Goal: Task Accomplishment & Management: Use online tool/utility

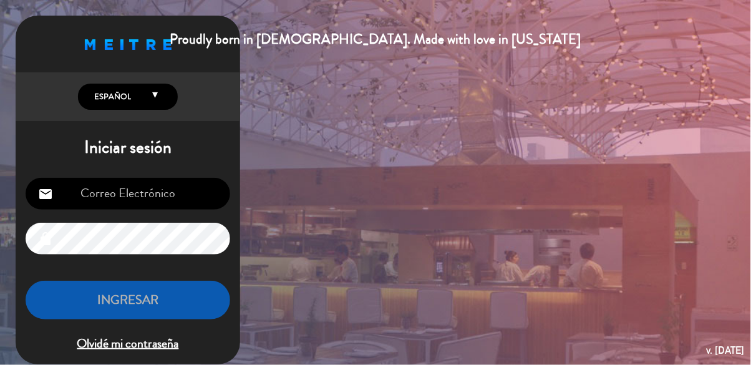
click at [113, 191] on input "email" at bounding box center [128, 194] width 204 height 32
type input "[EMAIL_ADDRESS][DOMAIN_NAME]"
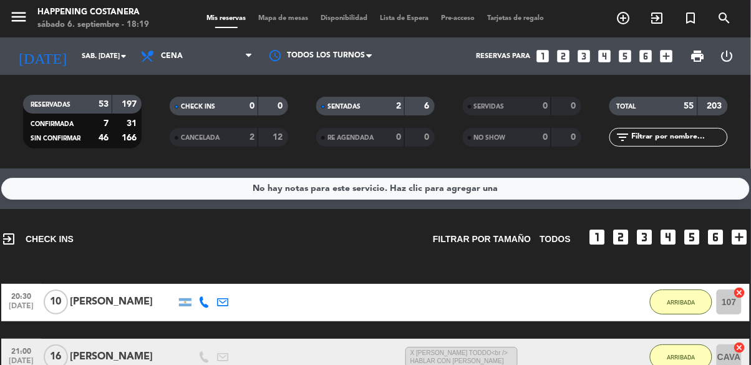
click at [283, 15] on span "Mapa de mesas" at bounding box center [284, 18] width 62 height 7
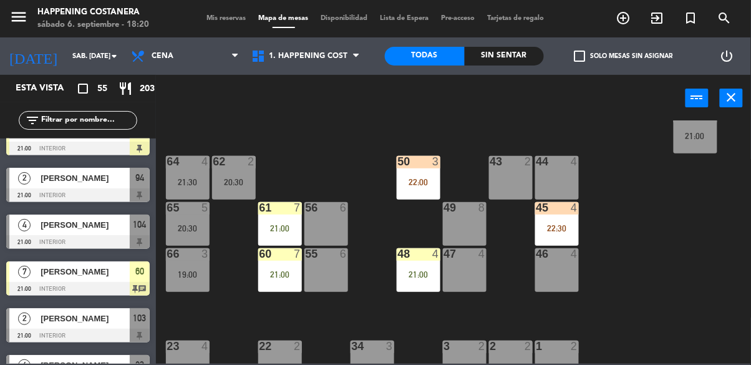
scroll to position [266, 0]
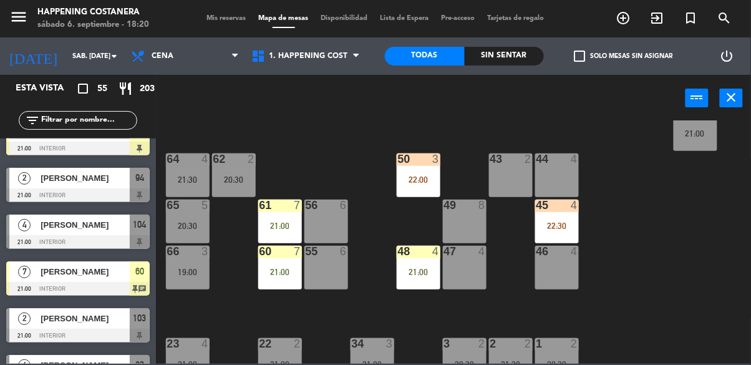
click at [560, 224] on div "22:30" at bounding box center [557, 225] width 44 height 9
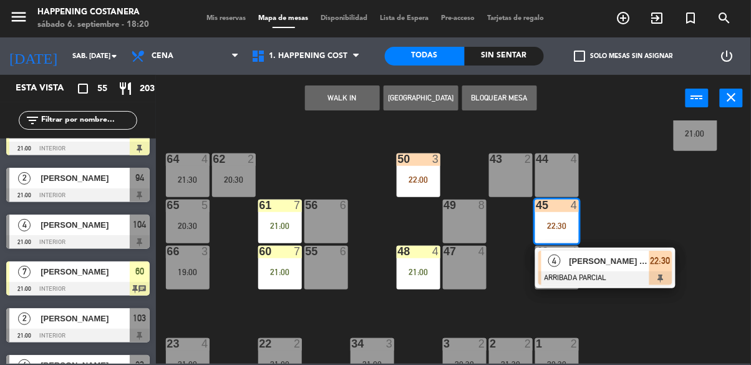
click at [426, 263] on div "48 4 21:00" at bounding box center [419, 268] width 44 height 44
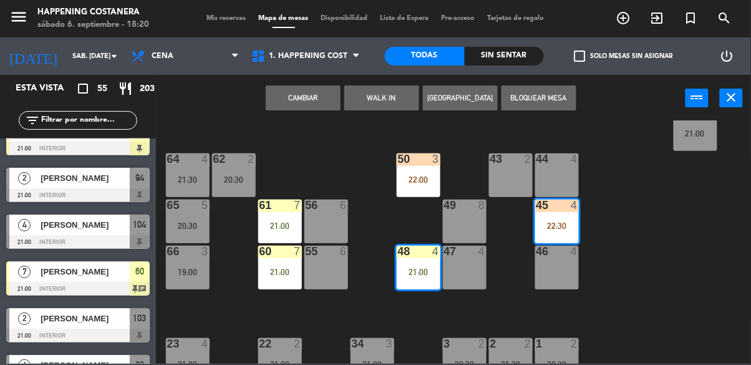
click at [318, 102] on button "Cambiar" at bounding box center [303, 97] width 75 height 25
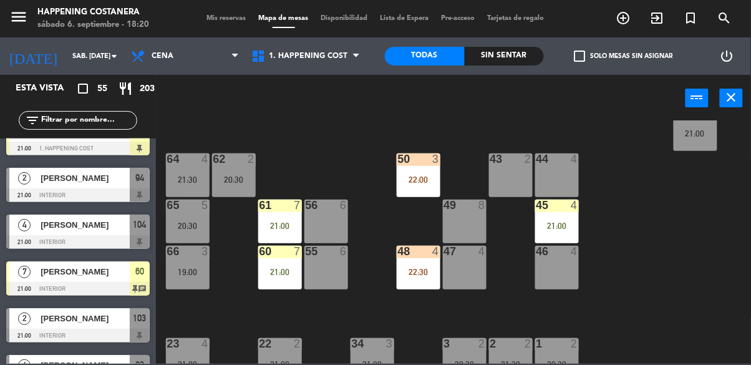
click at [558, 201] on div at bounding box center [556, 205] width 21 height 11
click at [642, 161] on div "69 2 122 4 18:15 121 6 120 6 14 4 CAVA 16 21:00 101 2 20:30 94 2 21:00 70 2 123…" at bounding box center [456, 241] width 587 height 243
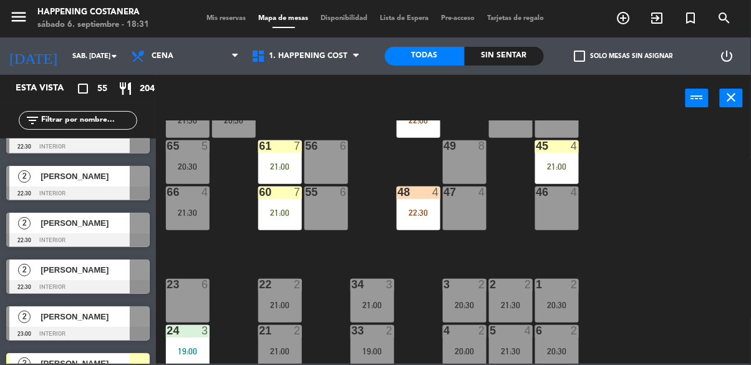
scroll to position [322, 0]
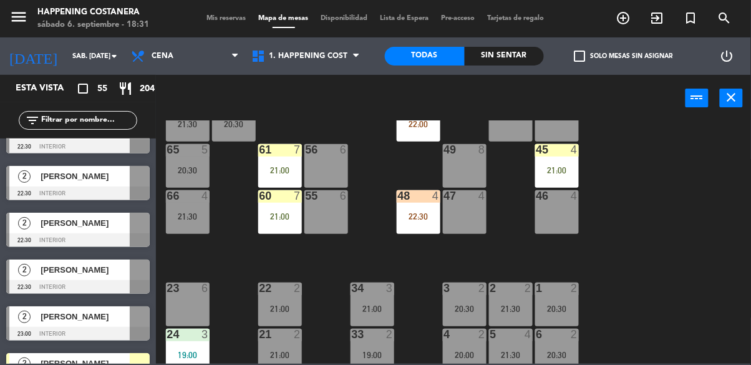
click at [281, 223] on div "60 7 21:00" at bounding box center [280, 212] width 44 height 44
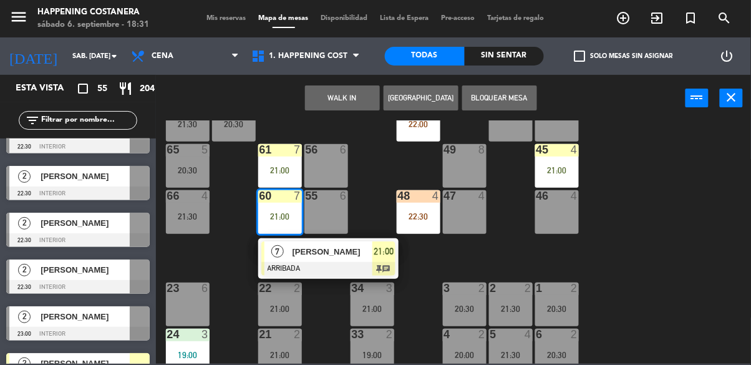
click at [352, 257] on div "[PERSON_NAME]" at bounding box center [331, 251] width 81 height 21
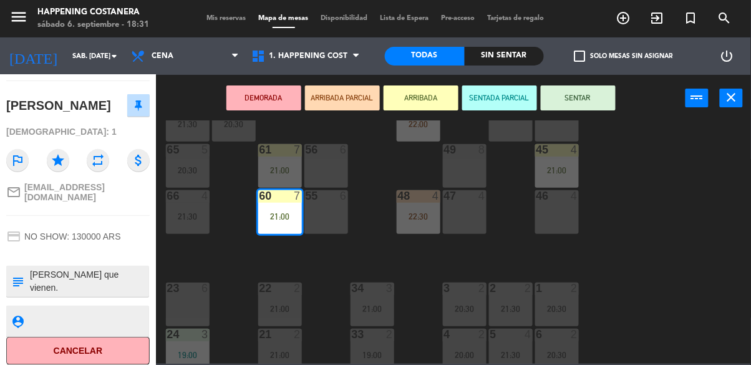
scroll to position [115, 0]
click at [675, 229] on div "69 2 122 4 18:15 121 6 120 6 14 4 CAVA 16 21:00 101 2 20:30 94 2 21:00 70 2 123…" at bounding box center [456, 241] width 587 height 243
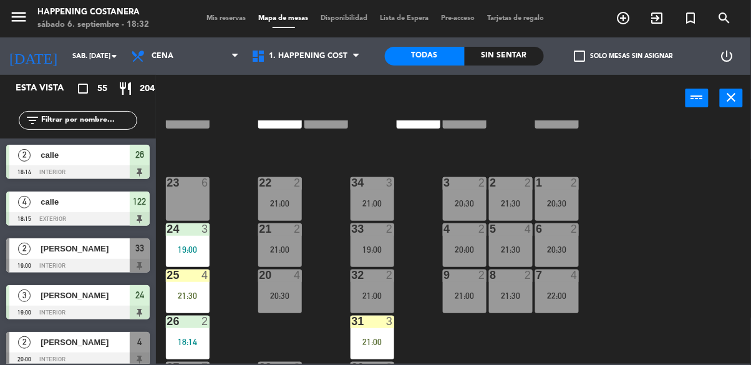
scroll to position [476, 0]
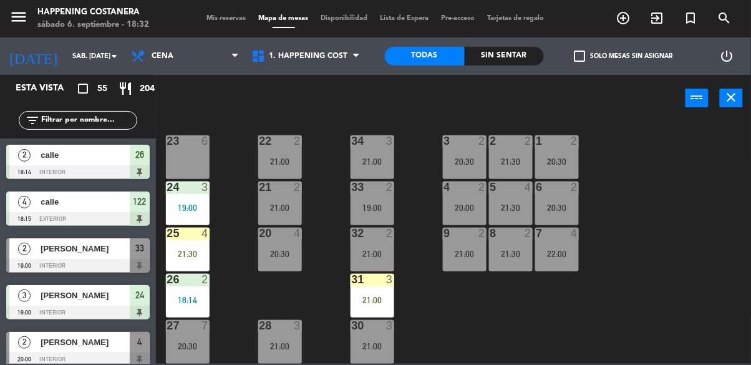
click at [375, 281] on div "31 3 21:00" at bounding box center [372, 296] width 44 height 44
click at [666, 248] on div "69 2 122 4 18:15 121 6 120 6 14 4 CAVA 16 21:00 101 2 20:30 94 2 21:00 70 2 123…" at bounding box center [456, 241] width 587 height 243
click at [668, 253] on div "69 2 122 4 18:15 121 6 120 6 14 4 CAVA 16 21:00 101 2 20:30 94 2 21:00 70 2 123…" at bounding box center [456, 241] width 587 height 243
click at [185, 250] on div "21:30" at bounding box center [188, 253] width 44 height 9
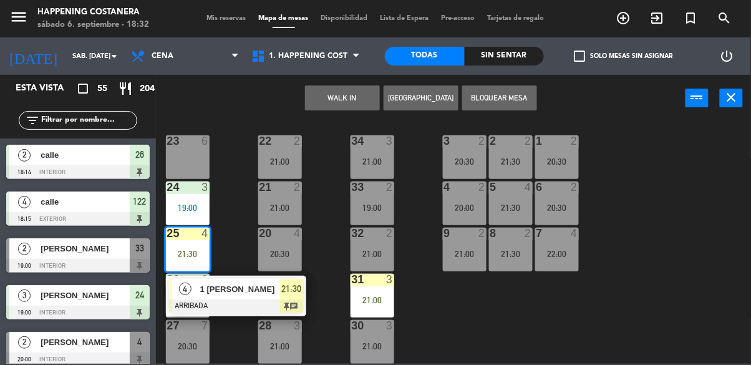
click at [675, 180] on div "69 2 122 4 18:15 121 6 120 6 14 4 CAVA 16 21:00 101 2 20:30 94 2 21:00 70 2 123…" at bounding box center [456, 241] width 587 height 243
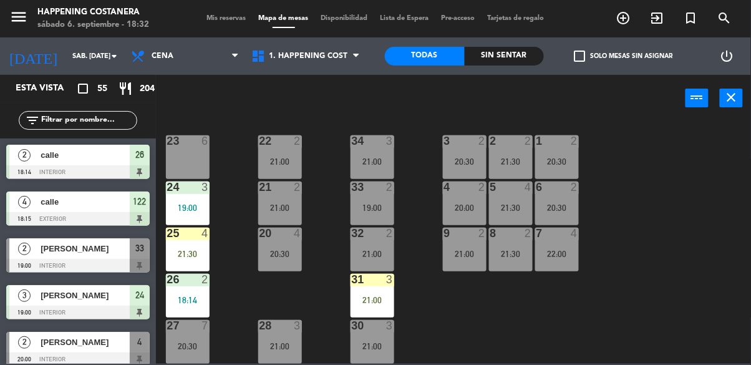
click at [193, 296] on div "18:14" at bounding box center [188, 300] width 44 height 9
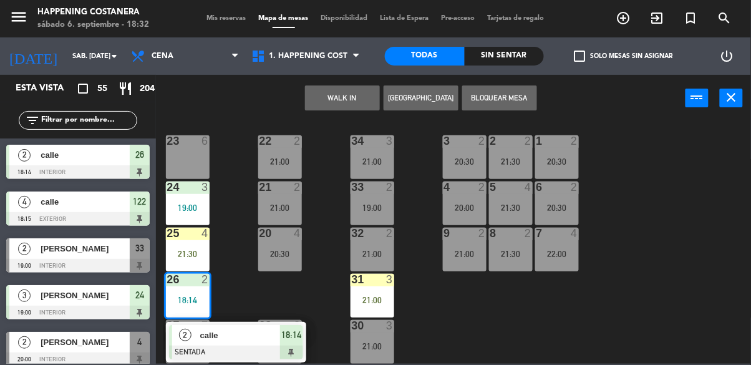
click at [671, 169] on div "69 2 122 4 18:15 121 6 120 6 14 4 CAVA 16 21:00 101 2 20:30 94 2 21:00 70 2 123…" at bounding box center [456, 241] width 587 height 243
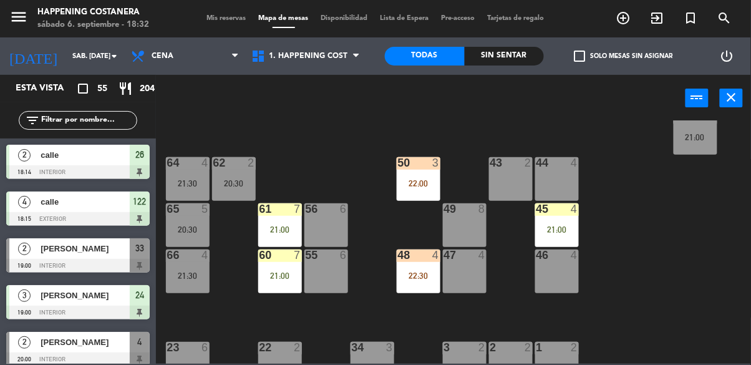
scroll to position [262, 0]
click at [428, 269] on div "48 4 22:30" at bounding box center [419, 272] width 44 height 44
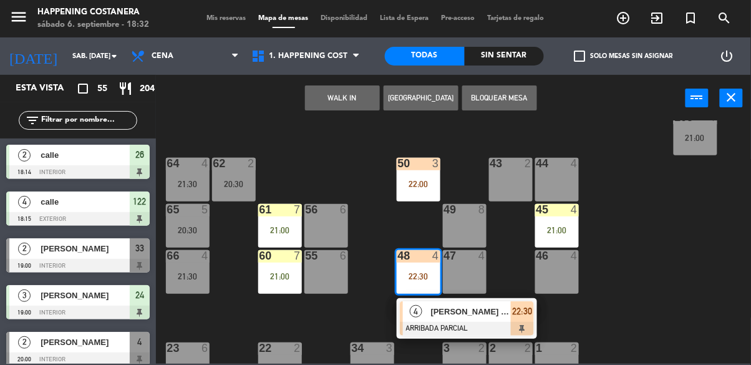
click at [668, 243] on div "69 2 122 4 18:15 121 6 120 6 14 4 CAVA 16 21:00 101 2 20:30 94 2 21:00 70 2 123…" at bounding box center [456, 241] width 587 height 243
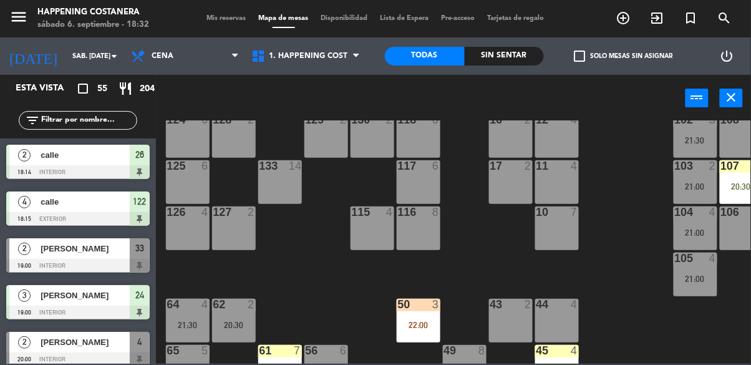
scroll to position [119, 0]
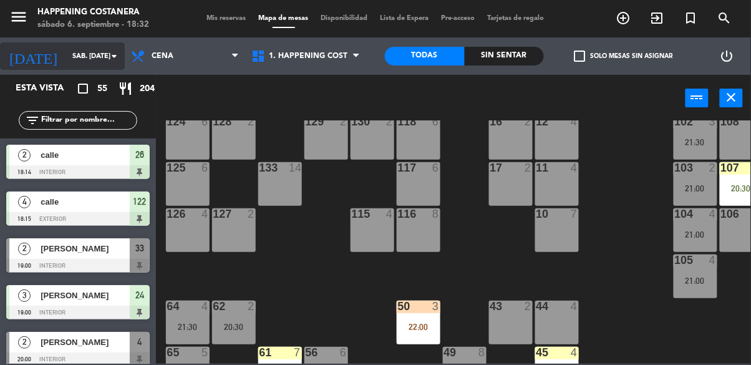
click at [80, 63] on input "sáb. [DATE]" at bounding box center [113, 56] width 94 height 21
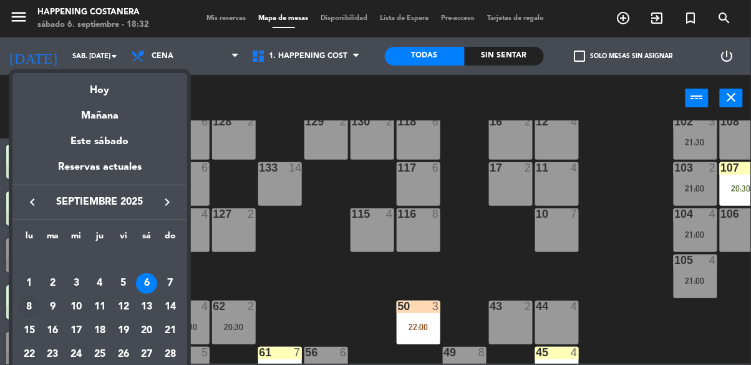
click at [34, 297] on div "8" at bounding box center [29, 306] width 21 height 21
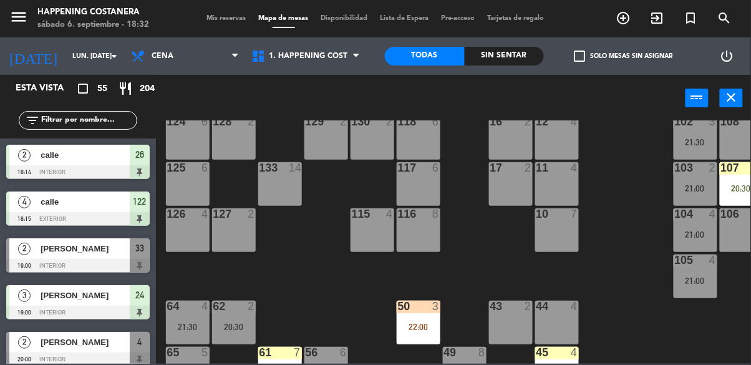
scroll to position [0, 0]
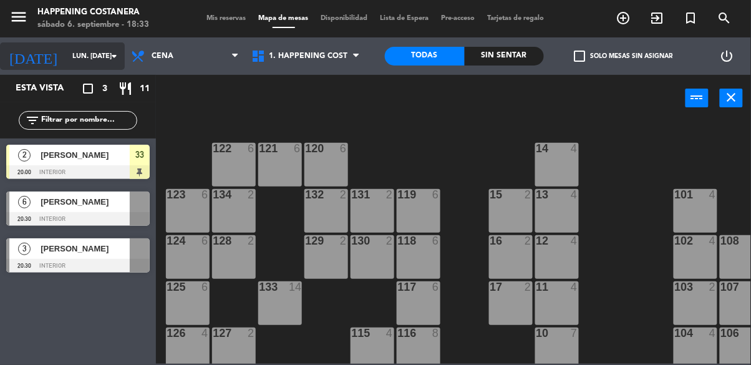
click at [72, 59] on input "lun. [DATE]" at bounding box center [113, 56] width 94 height 21
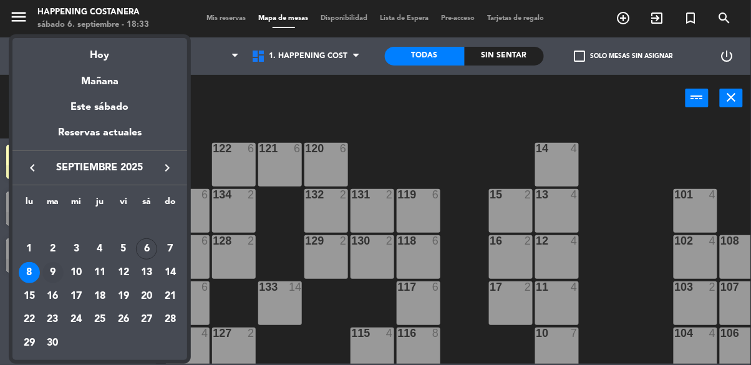
click at [55, 271] on div "9" at bounding box center [52, 272] width 21 height 21
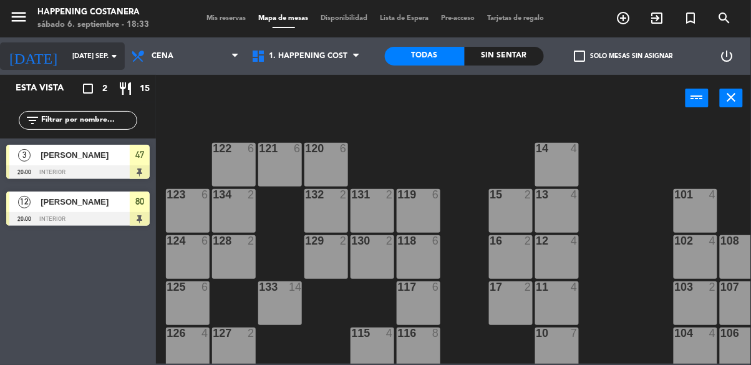
click at [93, 55] on input "[DATE] sep." at bounding box center [113, 56] width 94 height 21
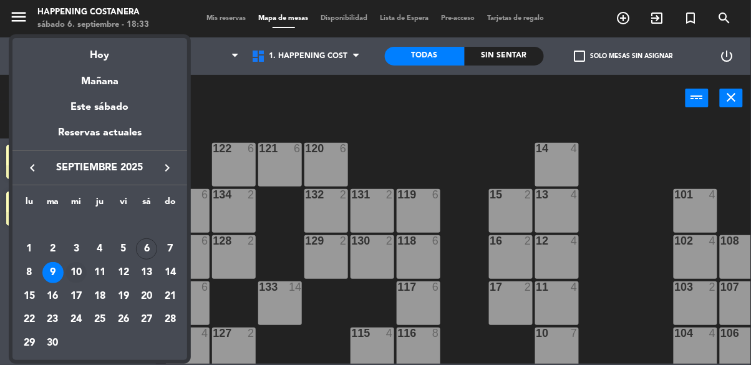
click at [83, 272] on div "10" at bounding box center [75, 272] width 21 height 21
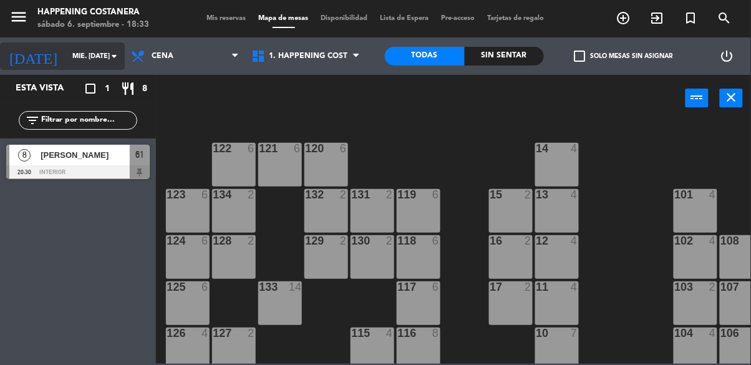
click at [116, 64] on input "mié. [DATE]" at bounding box center [113, 56] width 94 height 21
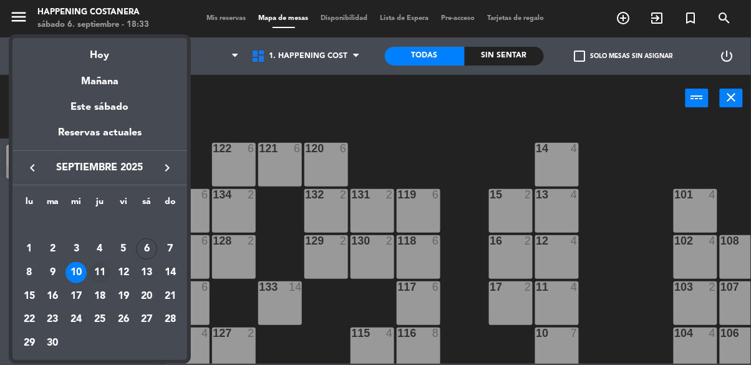
click at [106, 267] on div "11" at bounding box center [99, 272] width 21 height 21
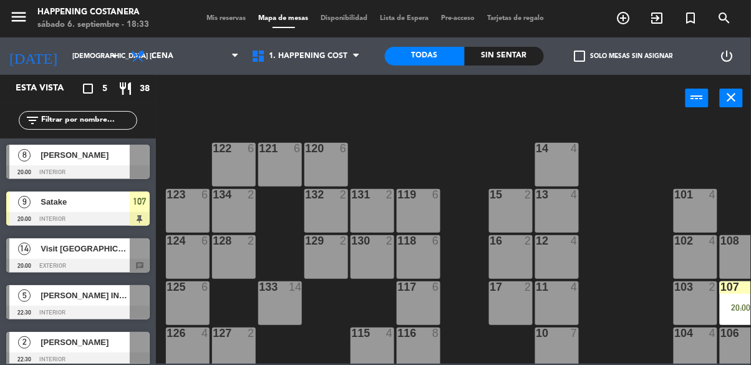
click at [113, 257] on div "Visit [GEOGRAPHIC_DATA]-Latitud Patagonia" at bounding box center [84, 248] width 90 height 21
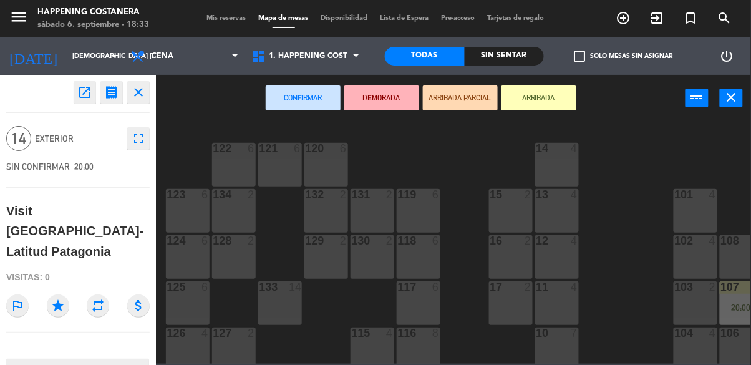
click at [92, 89] on icon "open_in_new" at bounding box center [84, 92] width 15 height 15
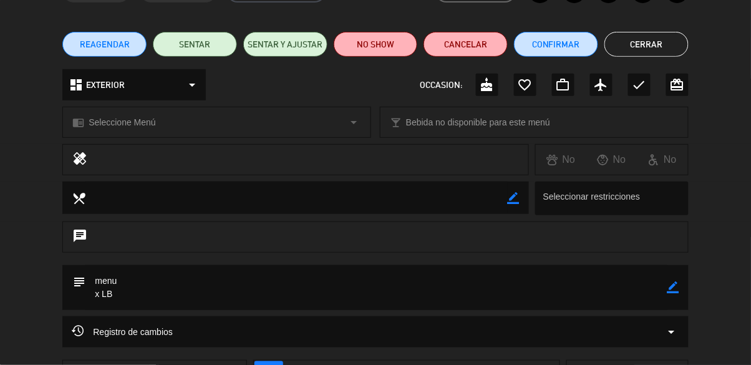
scroll to position [182, 0]
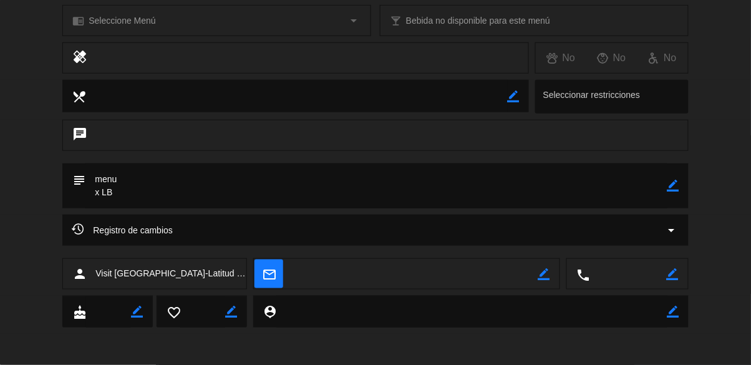
click at [659, 241] on div "Registro de cambios arrow_drop_down" at bounding box center [374, 229] width 625 height 31
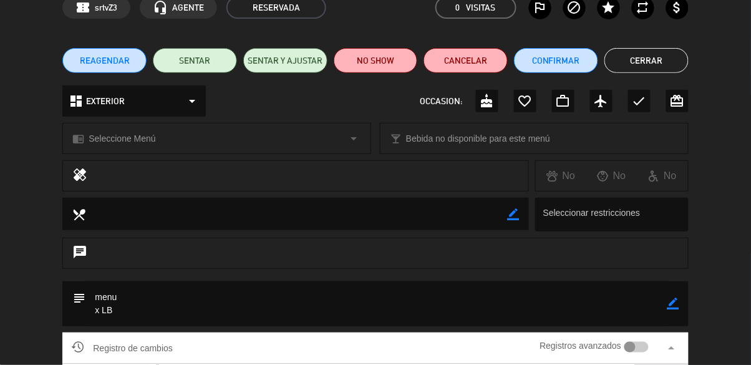
scroll to position [0, 0]
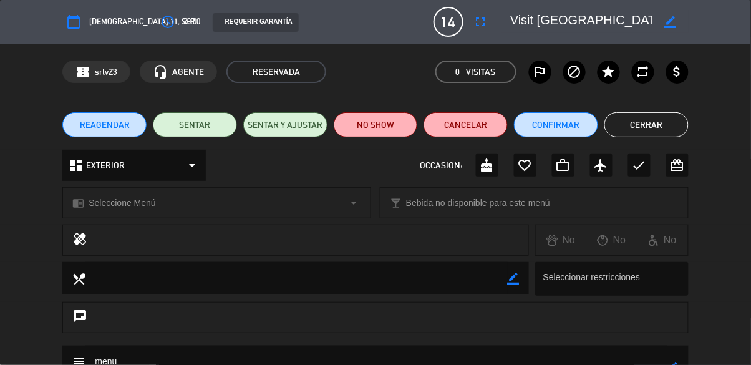
click at [669, 131] on button "Cerrar" at bounding box center [646, 124] width 84 height 25
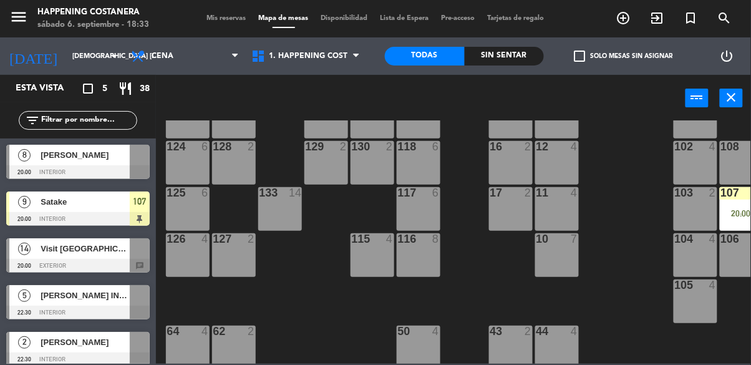
scroll to position [94, 0]
click at [105, 295] on span "[PERSON_NAME] INV X PAO" at bounding box center [85, 295] width 89 height 13
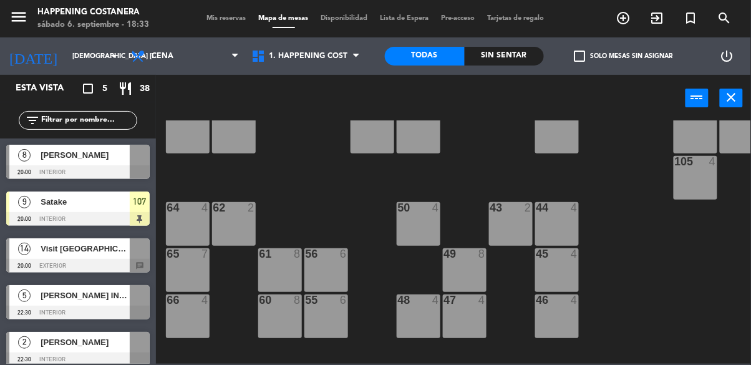
scroll to position [216, 0]
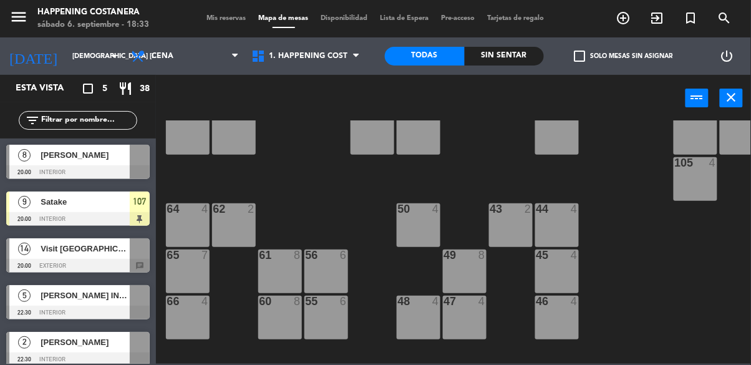
click at [139, 301] on div at bounding box center [140, 295] width 20 height 21
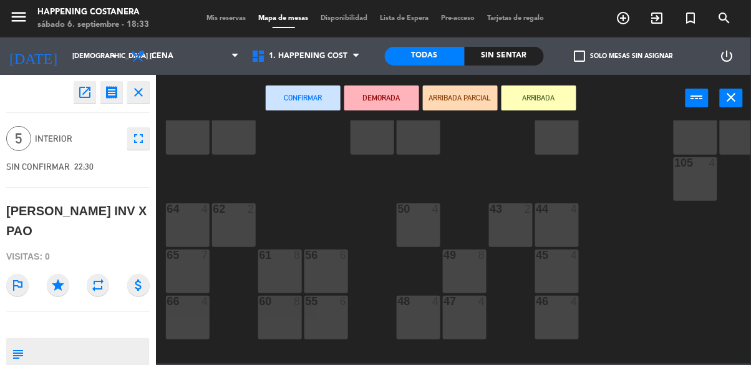
click at [464, 273] on div "49 8" at bounding box center [465, 271] width 44 height 44
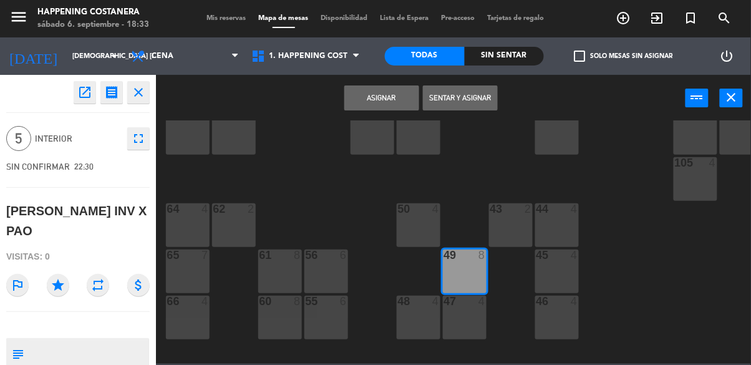
click at [393, 108] on button "Asignar" at bounding box center [381, 97] width 75 height 25
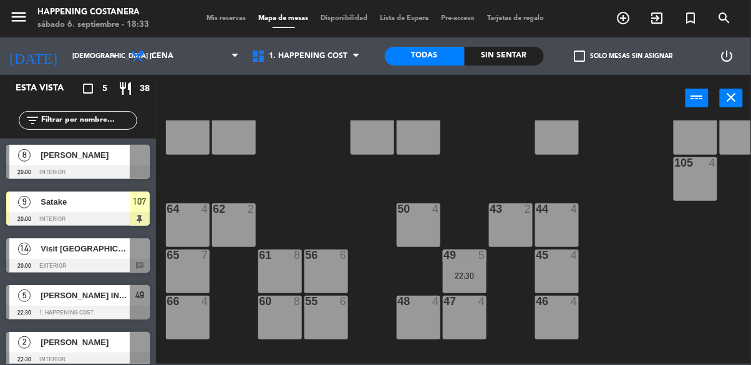
click at [470, 274] on div "22:30" at bounding box center [465, 275] width 44 height 9
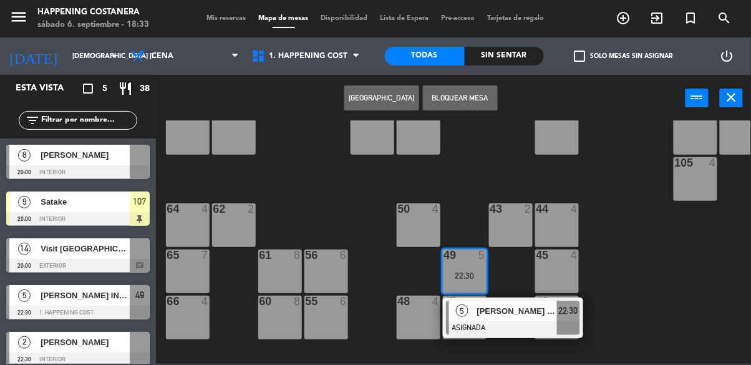
click at [508, 299] on div "5 [PERSON_NAME] INV X PAO ASIGNADA 22:30" at bounding box center [513, 317] width 140 height 41
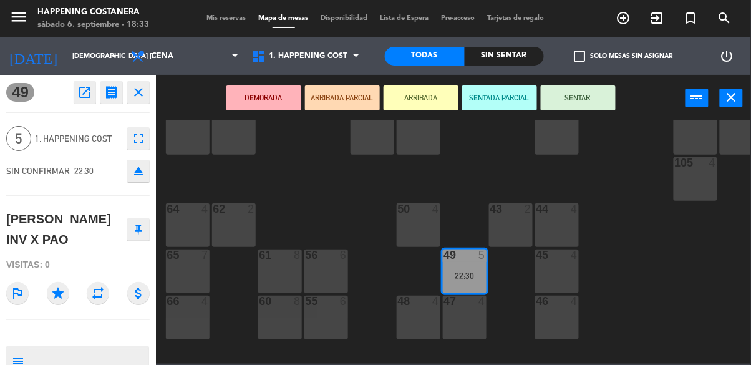
click at [361, 105] on button "ARRIBADA PARCIAL" at bounding box center [342, 97] width 75 height 25
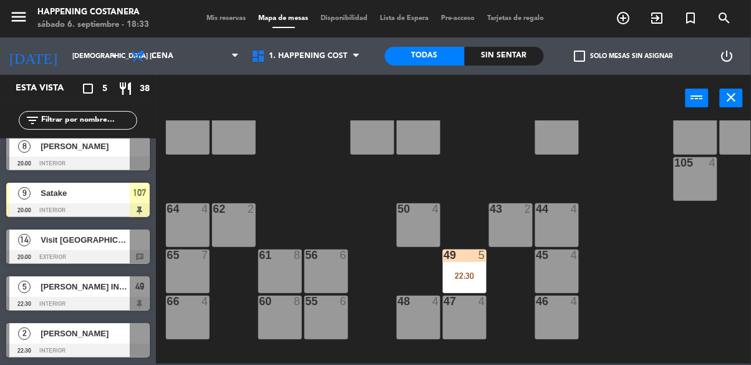
scroll to position [0, 0]
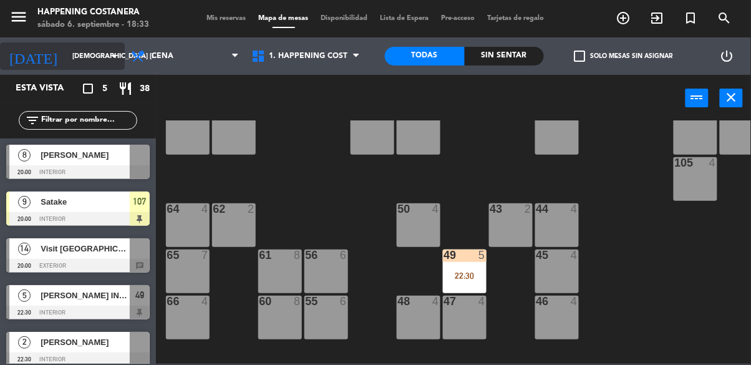
click at [66, 55] on input "[DEMOGRAPHIC_DATA] [DATE]" at bounding box center [113, 56] width 94 height 21
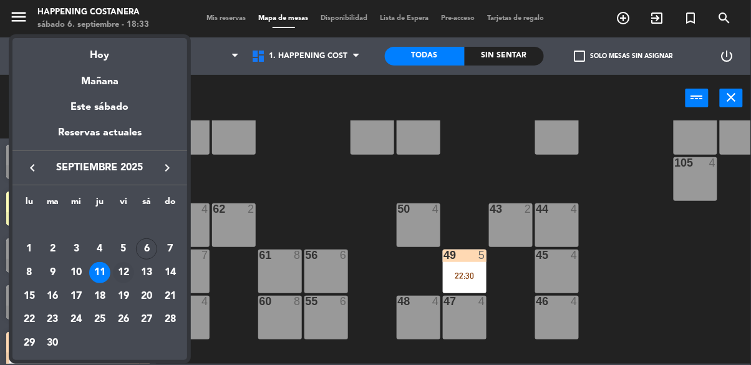
click at [122, 268] on div "12" at bounding box center [123, 272] width 21 height 21
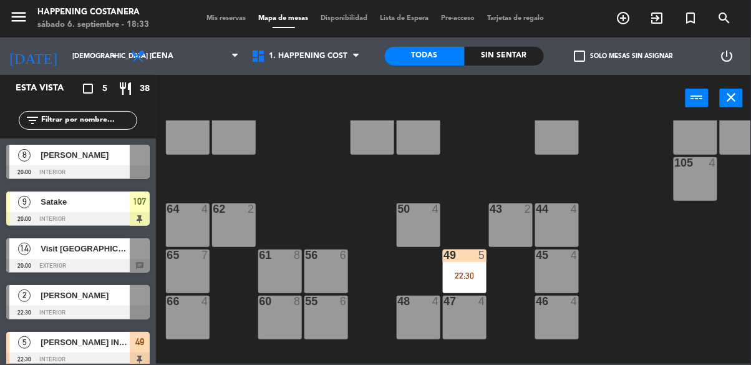
type input "vie. [DATE]"
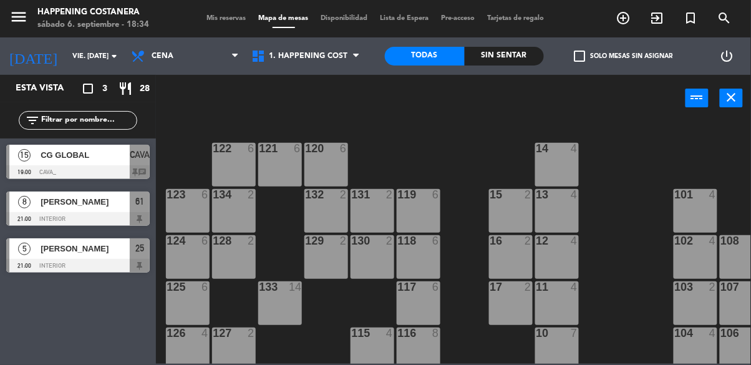
click at [746, 80] on div "power_input close" at bounding box center [453, 98] width 595 height 47
